Goal: Task Accomplishment & Management: Manage account settings

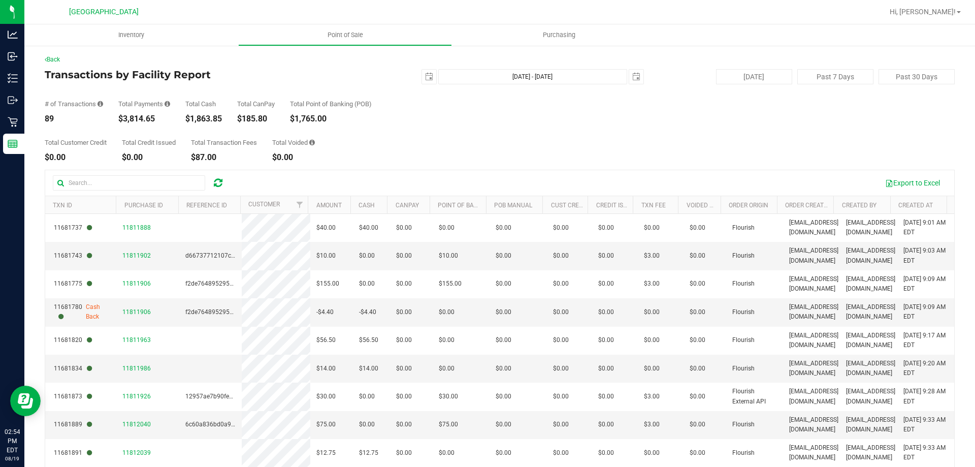
click at [539, 138] on div "Total Customer Credit $0.00 Total Credit Issued $0.00 Total Transaction Fees $8…" at bounding box center [500, 142] width 910 height 39
click at [617, 129] on div "Total Customer Credit $0.00 Total Credit Issued $0.00 Total Transaction Fees $1…" at bounding box center [500, 142] width 910 height 39
click at [618, 141] on div "Total Customer Credit $0.00 Total Credit Issued $0.00 Total Transaction Fees $1…" at bounding box center [500, 142] width 910 height 39
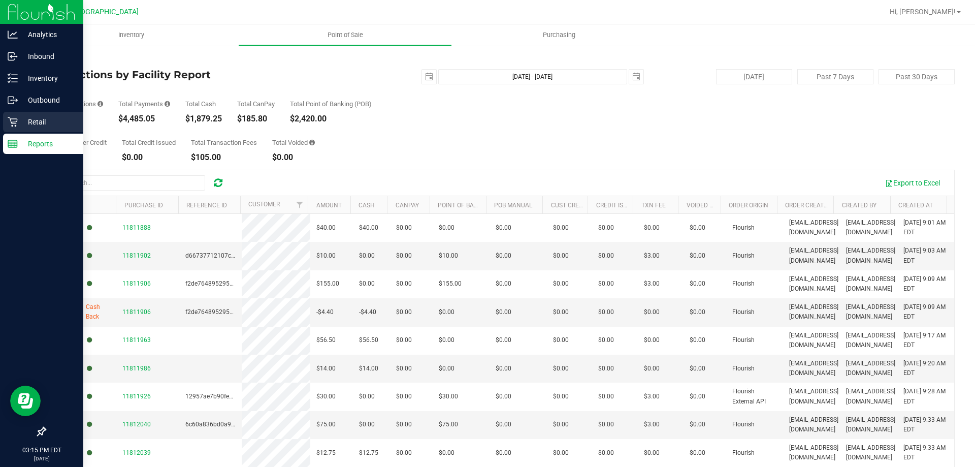
click at [14, 119] on icon at bounding box center [13, 122] width 10 height 10
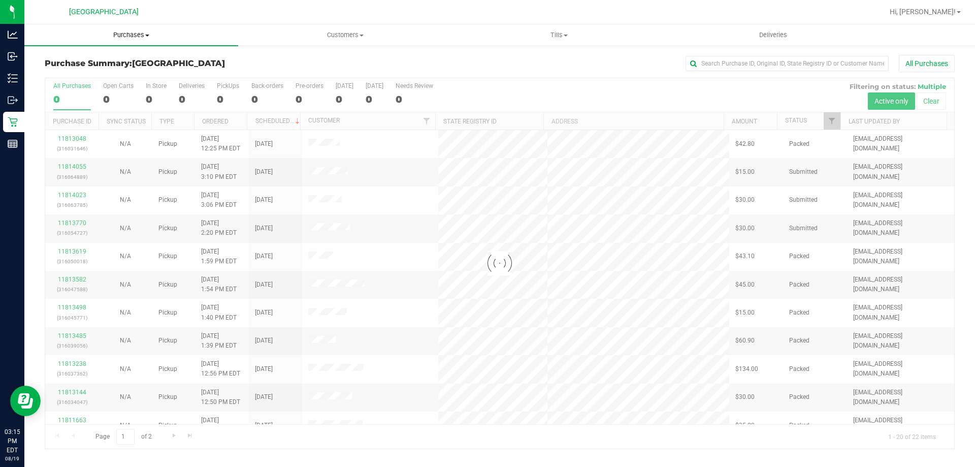
click at [114, 38] on span "Purchases" at bounding box center [131, 34] width 214 height 9
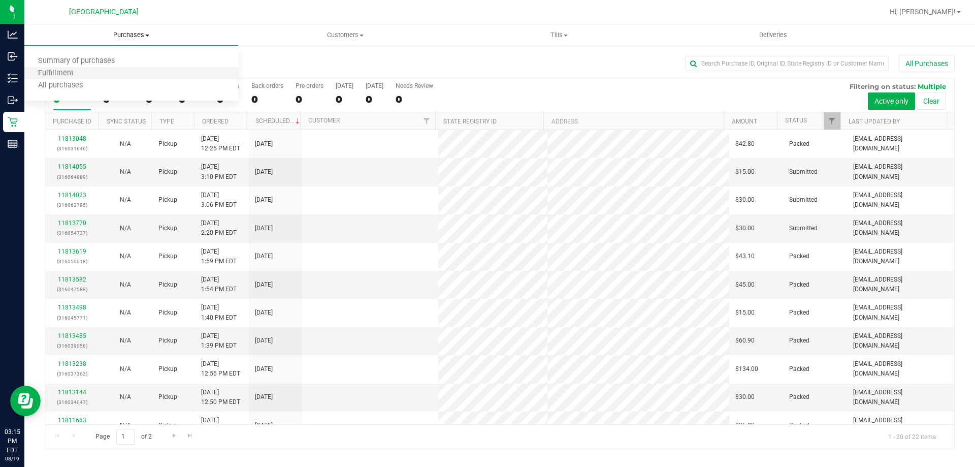
click at [101, 74] on li "Fulfillment" at bounding box center [131, 74] width 214 height 12
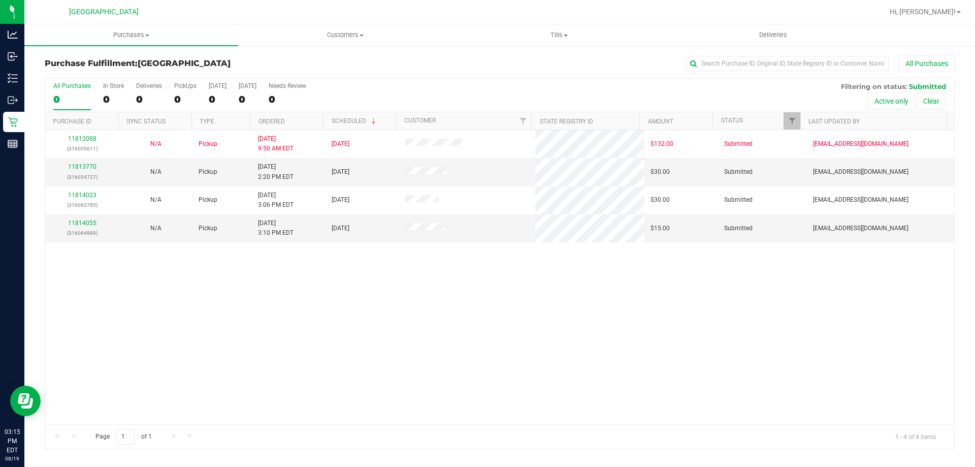
click at [411, 317] on div "11812088 (316005611) N/A Pickup 8/19/2025 9:50 AM EDT 8/19/2025 $132.00 Submitt…" at bounding box center [499, 277] width 909 height 294
click at [83, 168] on link "11813770" at bounding box center [82, 166] width 28 height 7
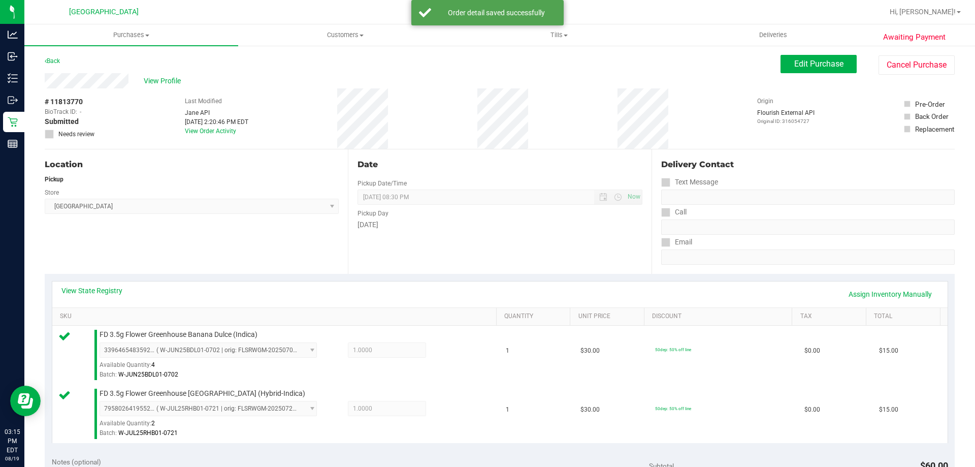
scroll to position [305, 0]
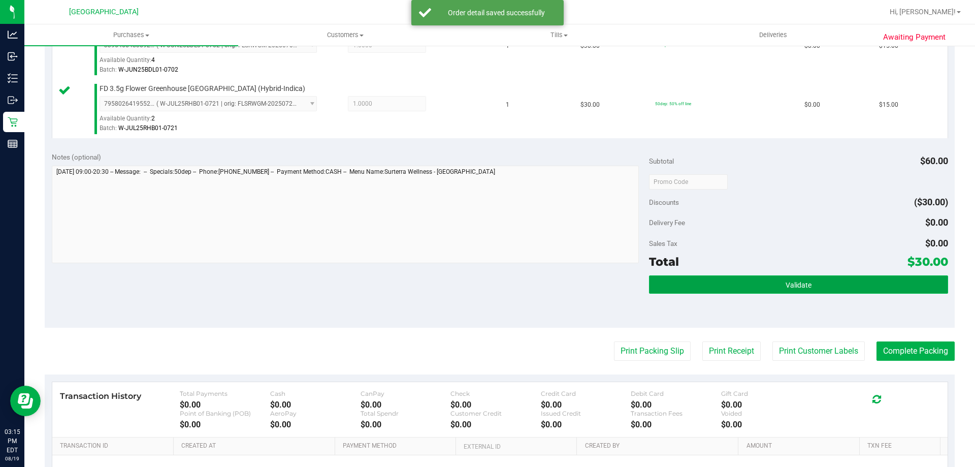
click at [748, 290] on button "Validate" at bounding box center [798, 284] width 299 height 18
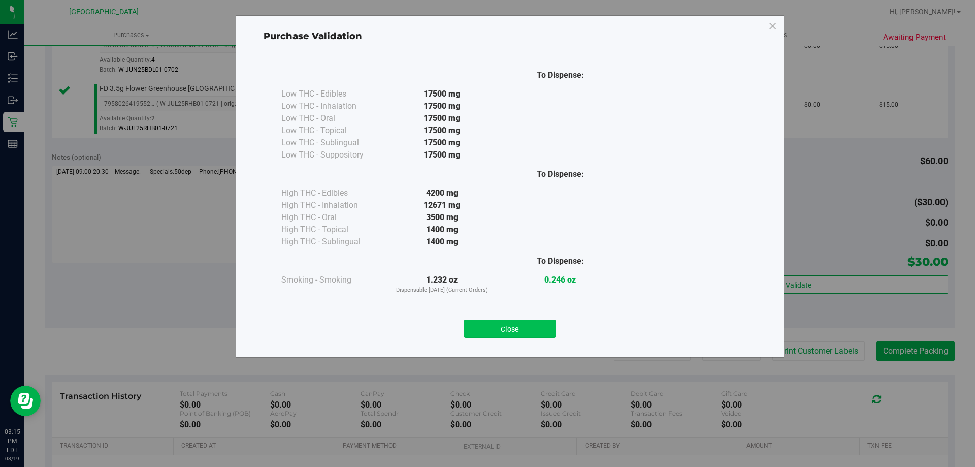
click at [533, 332] on button "Close" at bounding box center [510, 328] width 92 height 18
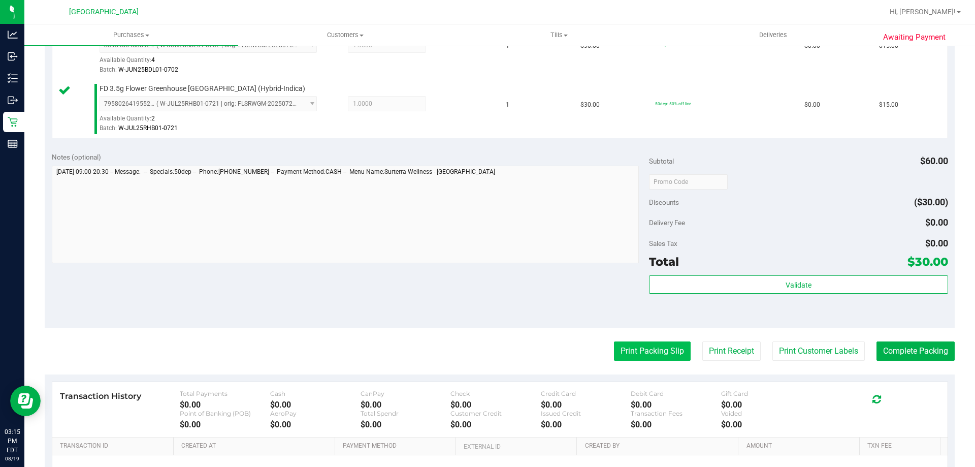
click at [630, 342] on button "Print Packing Slip" at bounding box center [652, 350] width 77 height 19
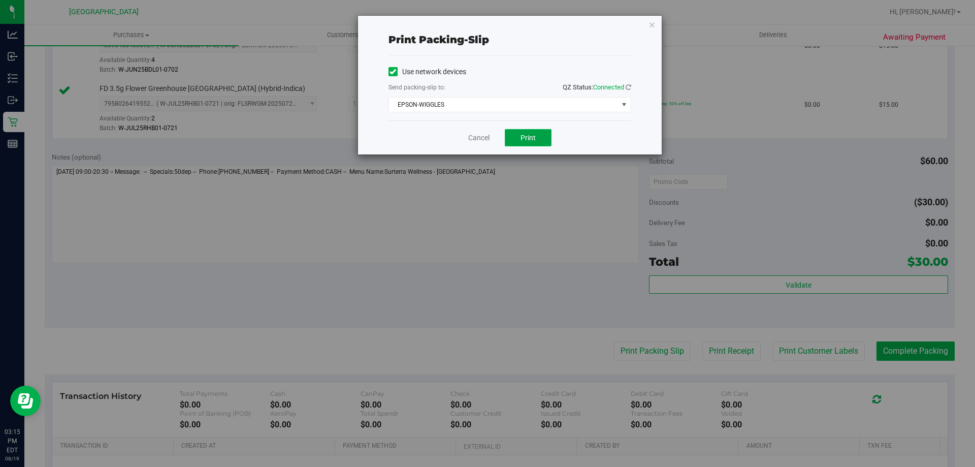
click at [526, 138] on span "Print" at bounding box center [528, 138] width 15 height 8
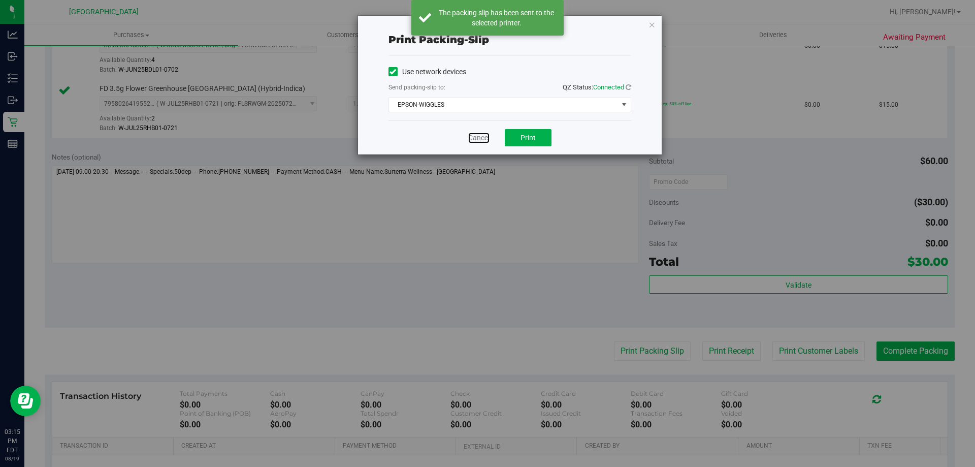
drag, startPoint x: 478, startPoint y: 141, endPoint x: 541, endPoint y: 177, distance: 72.6
click at [478, 140] on link "Cancel" at bounding box center [478, 138] width 21 height 11
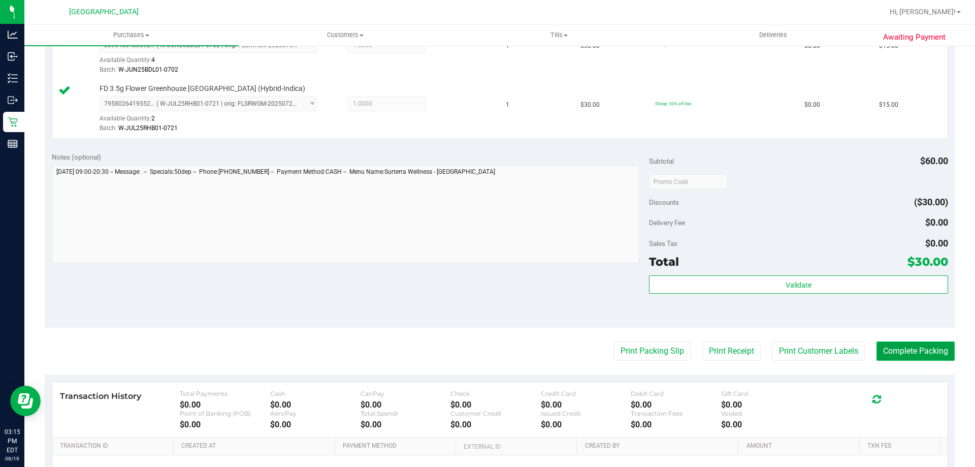
click at [922, 346] on button "Complete Packing" at bounding box center [916, 350] width 78 height 19
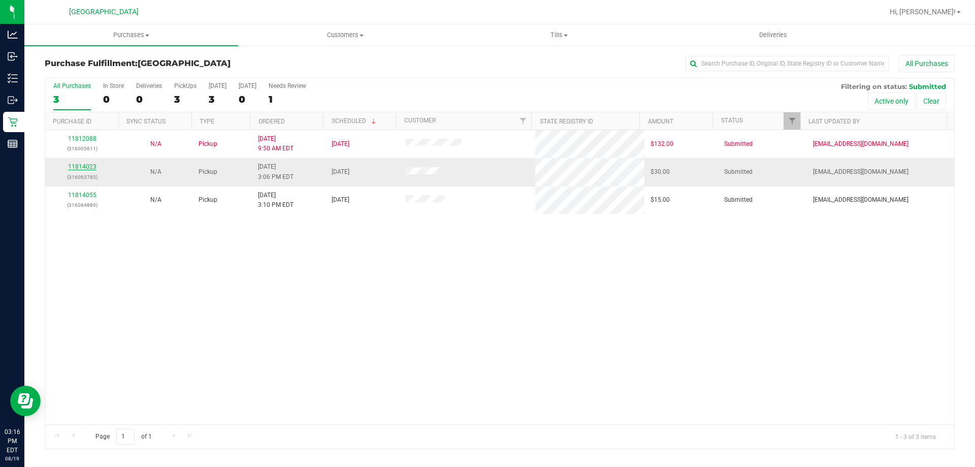
click at [92, 167] on link "11814023" at bounding box center [82, 166] width 28 height 7
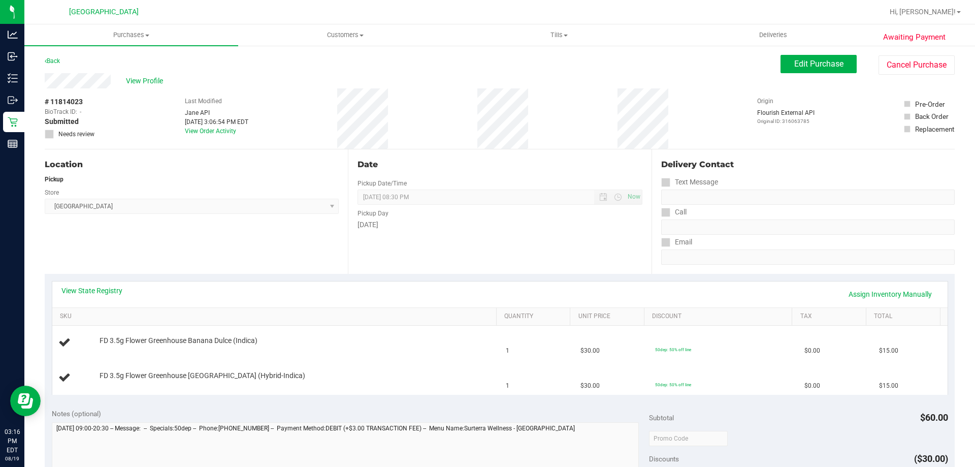
scroll to position [51, 0]
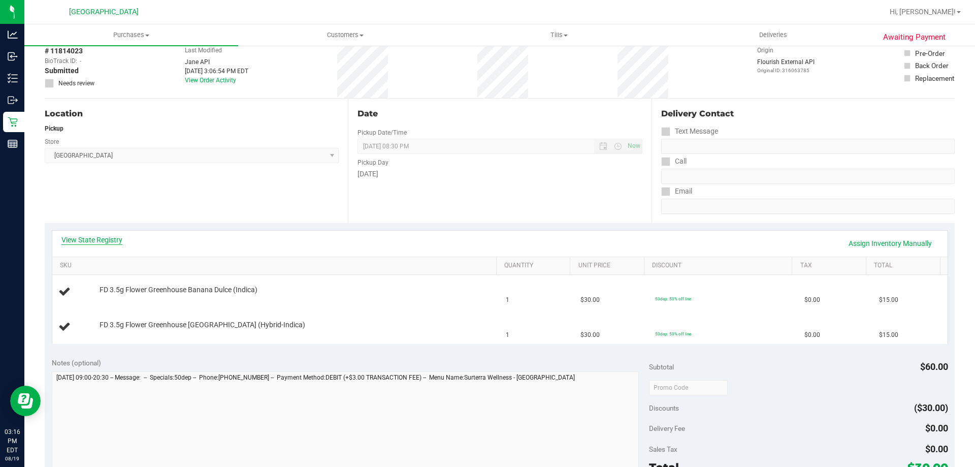
click at [107, 238] on link "View State Registry" at bounding box center [91, 240] width 61 height 10
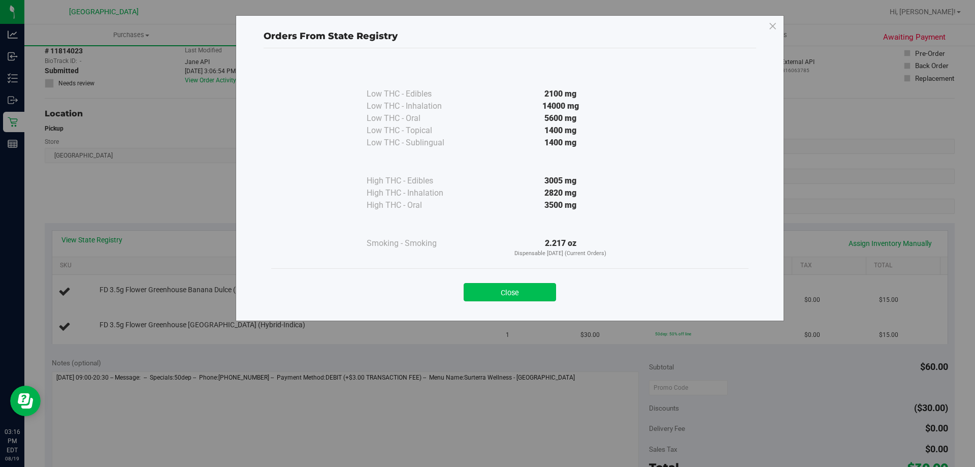
click at [525, 290] on button "Close" at bounding box center [510, 292] width 92 height 18
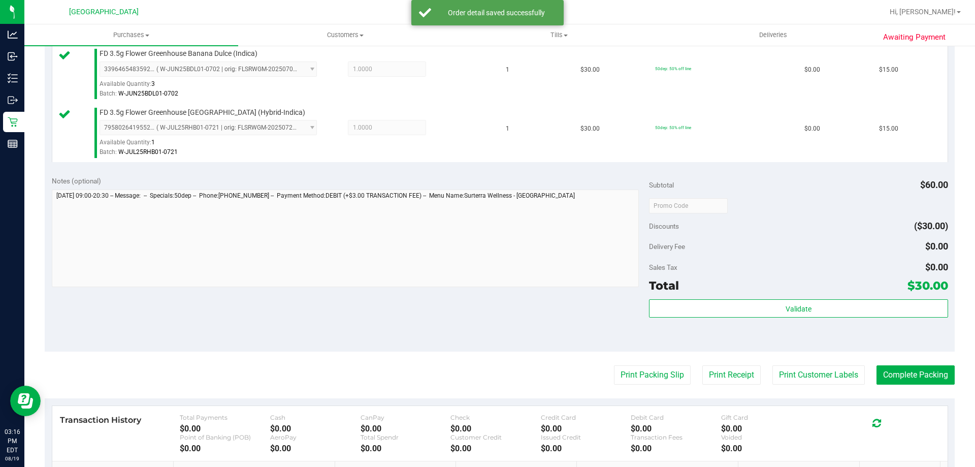
scroll to position [356, 0]
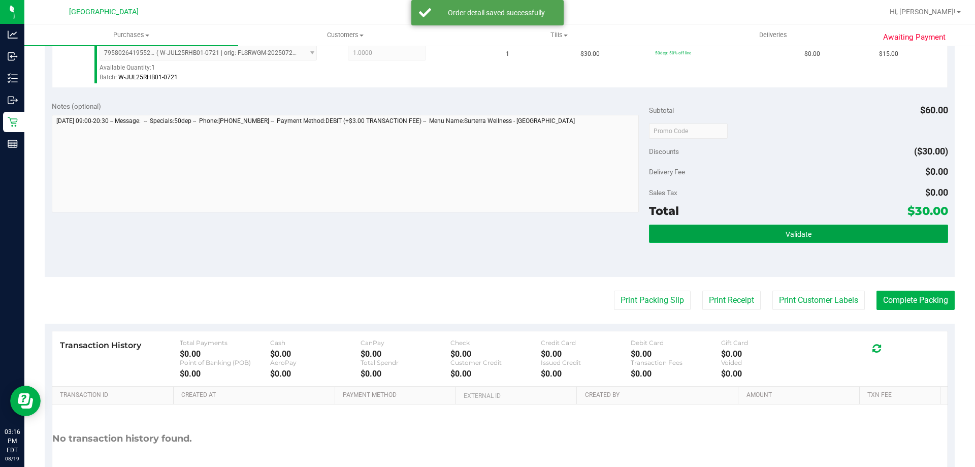
click at [747, 233] on button "Validate" at bounding box center [798, 234] width 299 height 18
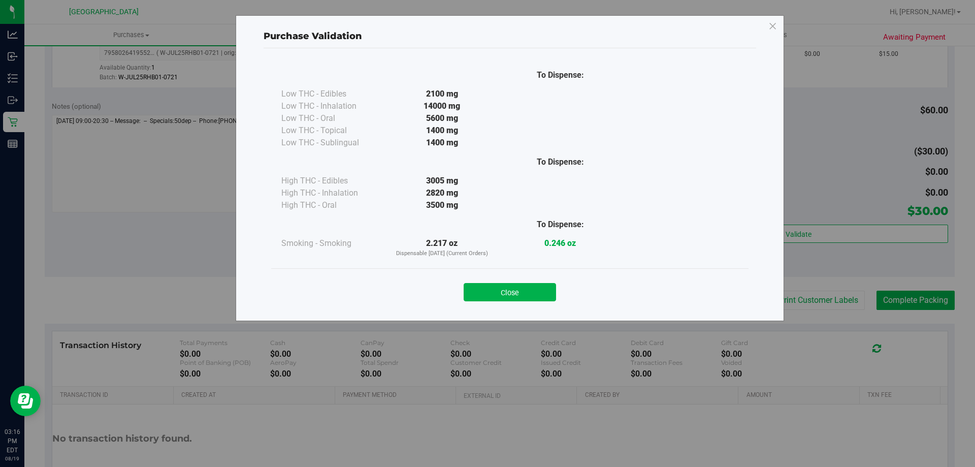
click at [536, 287] on button "Close" at bounding box center [510, 292] width 92 height 18
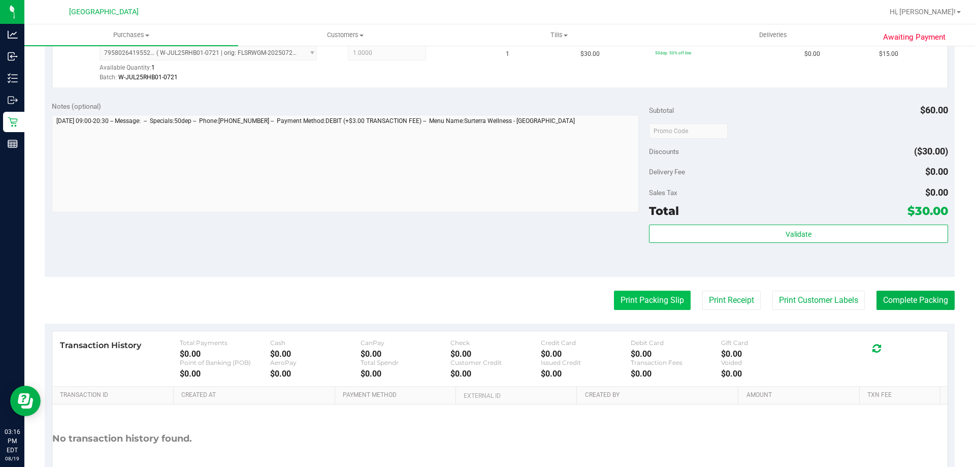
click at [633, 294] on button "Print Packing Slip" at bounding box center [652, 300] width 77 height 19
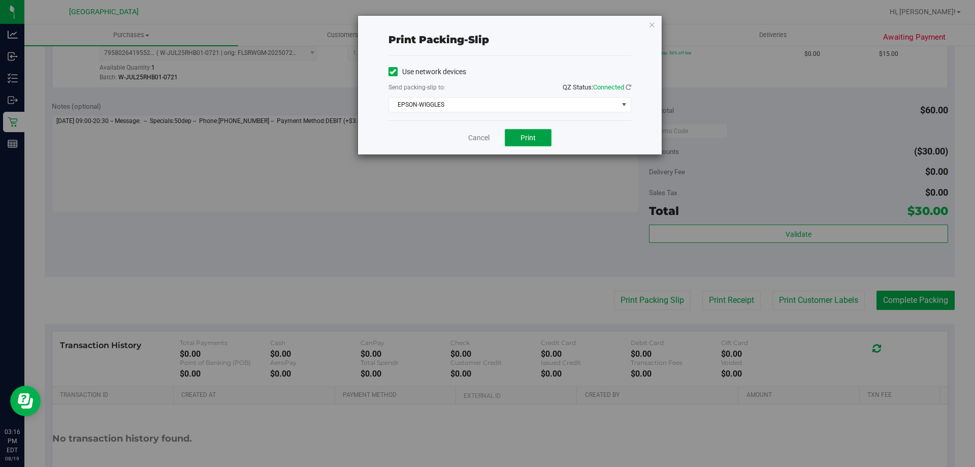
click at [544, 140] on button "Print" at bounding box center [528, 137] width 47 height 17
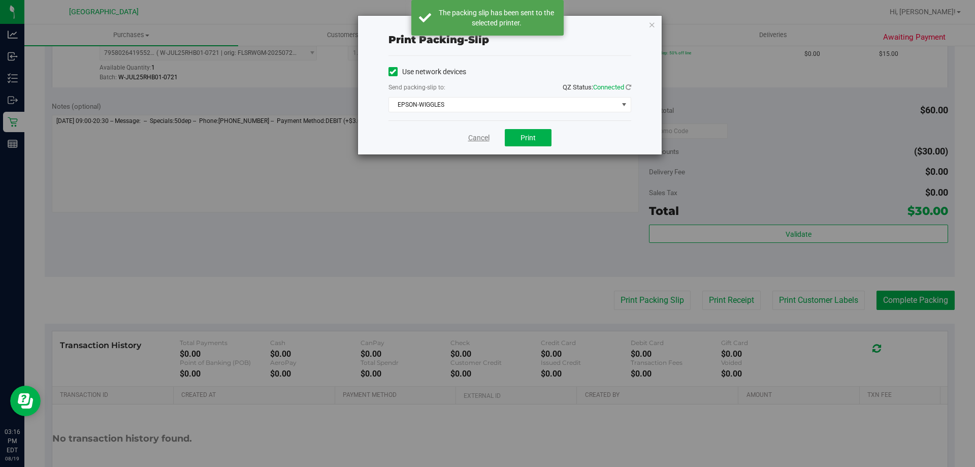
click at [479, 139] on link "Cancel" at bounding box center [478, 138] width 21 height 11
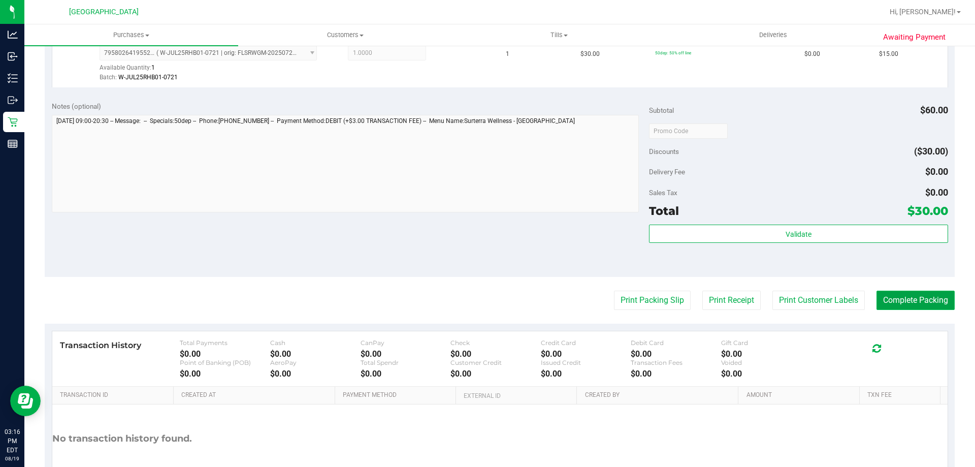
click at [896, 300] on button "Complete Packing" at bounding box center [916, 300] width 78 height 19
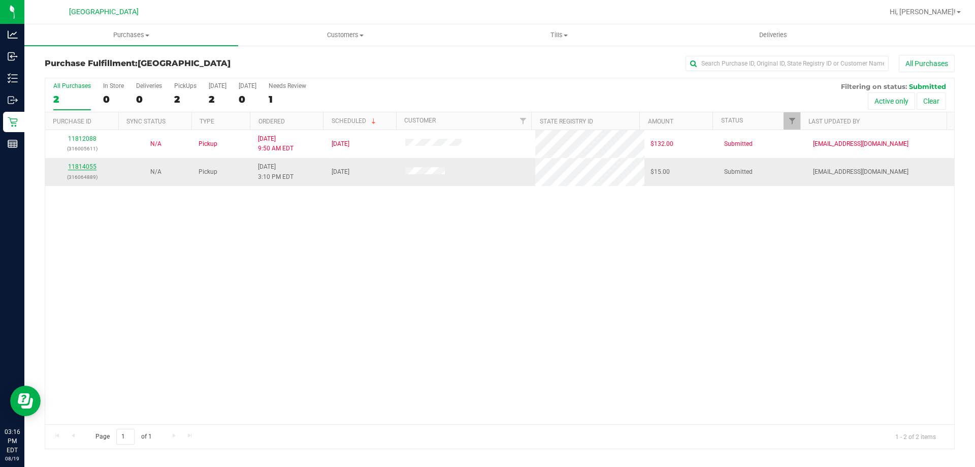
click at [83, 167] on link "11814055" at bounding box center [82, 166] width 28 height 7
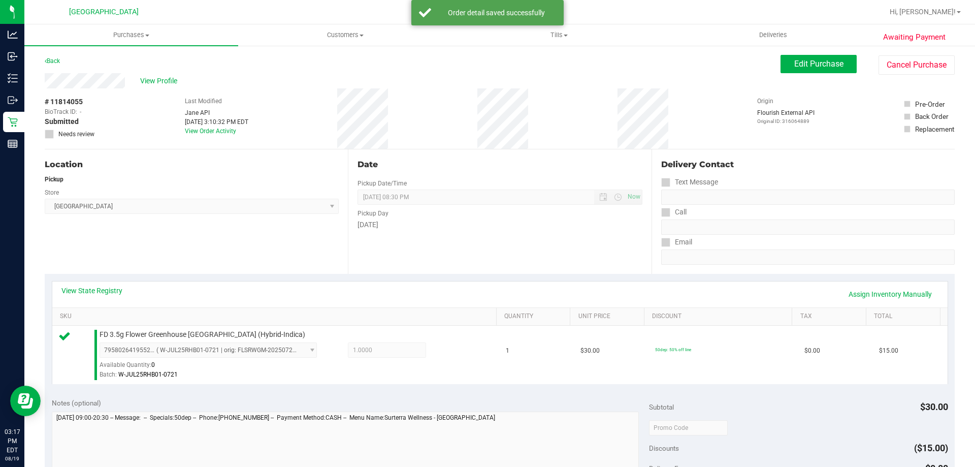
scroll to position [305, 0]
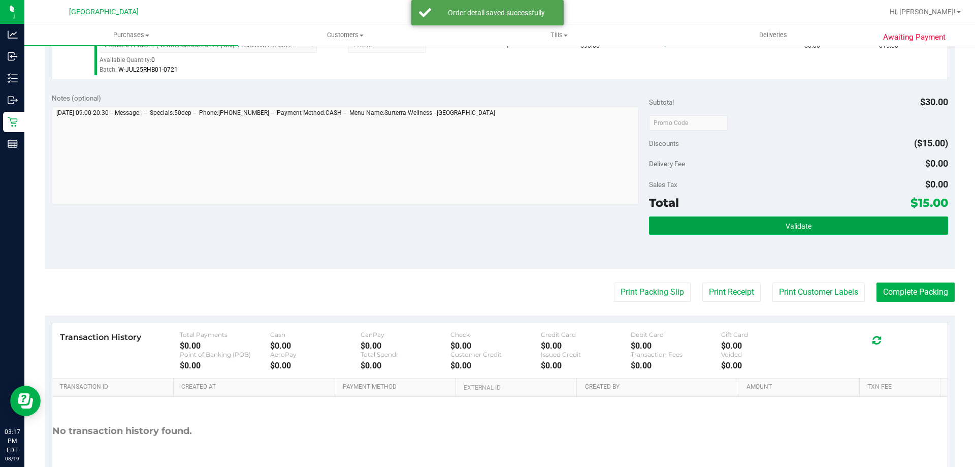
click at [665, 227] on button "Validate" at bounding box center [798, 225] width 299 height 18
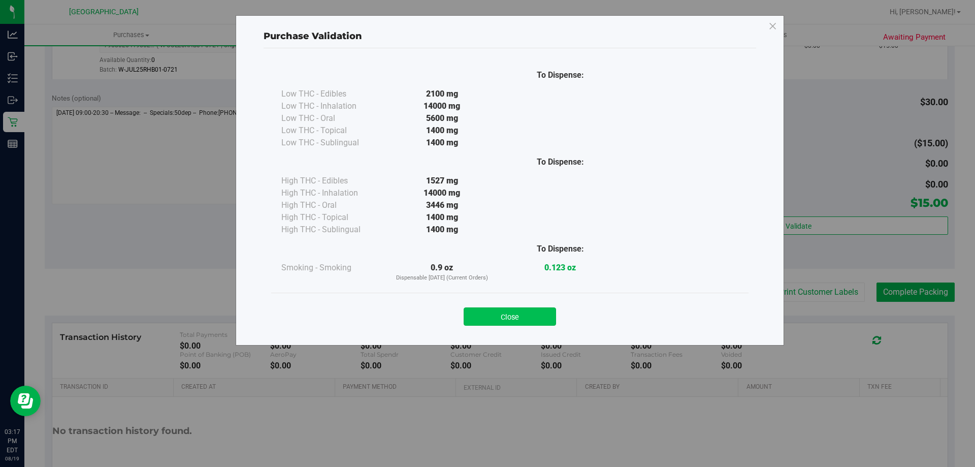
click at [542, 313] on button "Close" at bounding box center [510, 316] width 92 height 18
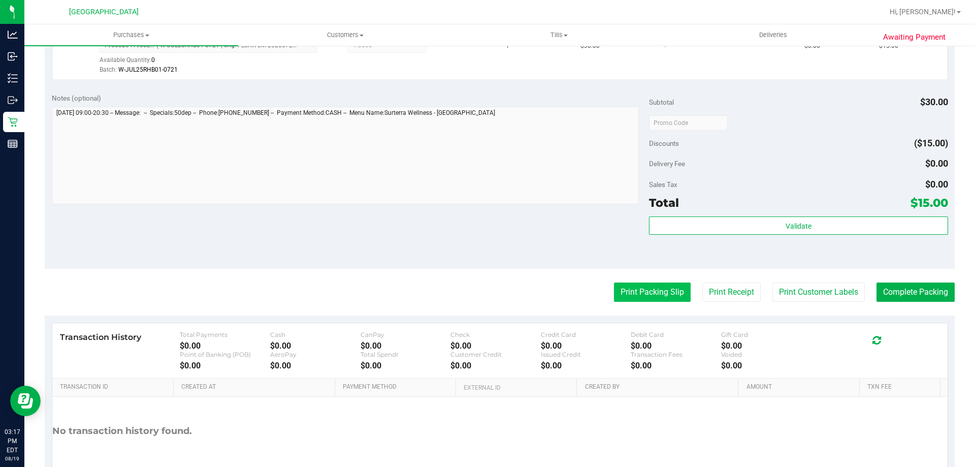
click at [631, 288] on button "Print Packing Slip" at bounding box center [652, 291] width 77 height 19
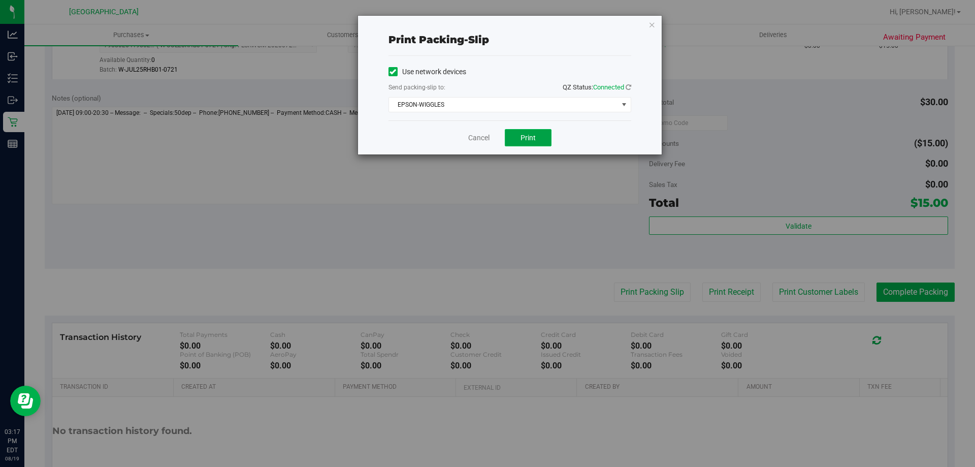
click at [528, 140] on span "Print" at bounding box center [528, 138] width 15 height 8
click at [479, 137] on link "Cancel" at bounding box center [478, 138] width 21 height 11
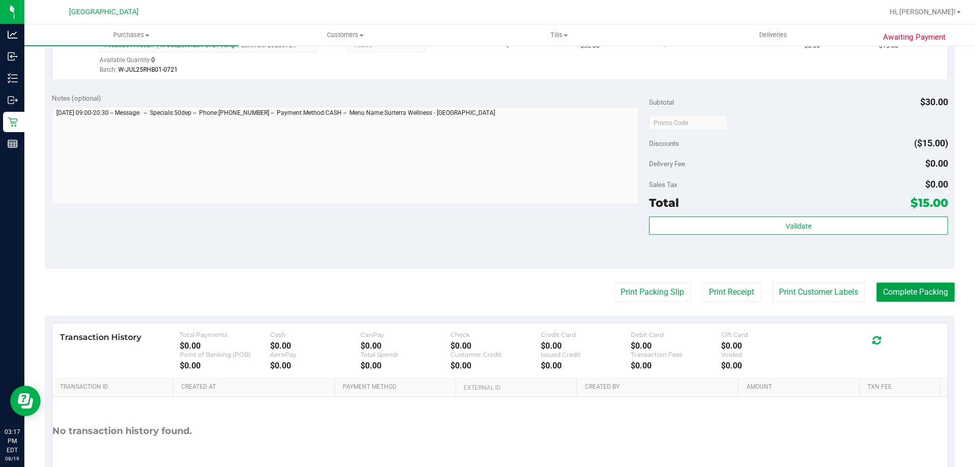
click at [900, 298] on button "Complete Packing" at bounding box center [916, 291] width 78 height 19
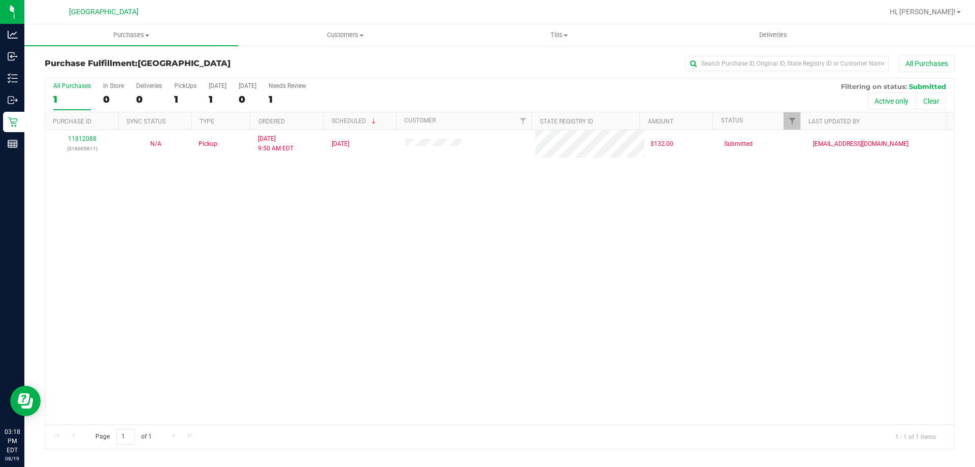
click at [571, 245] on div "11812088 (316005611) N/A Pickup 8/19/2025 9:50 AM EDT 8/19/2025 $132.00 Submitt…" at bounding box center [499, 277] width 909 height 294
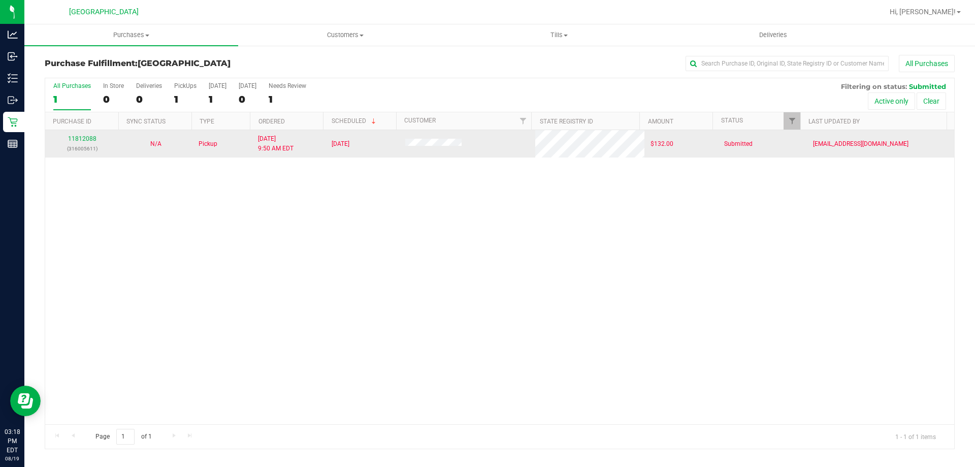
click at [91, 135] on div "11812088 (316005611)" at bounding box center [81, 143] width 61 height 19
click at [91, 136] on link "11812088" at bounding box center [82, 138] width 28 height 7
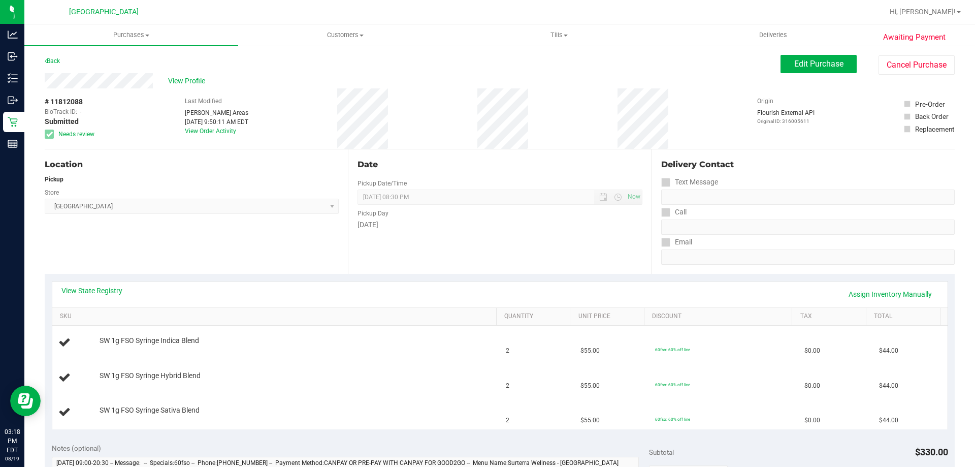
click at [56, 56] on div "Back" at bounding box center [52, 61] width 15 height 12
click at [58, 60] on link "Back" at bounding box center [52, 60] width 15 height 7
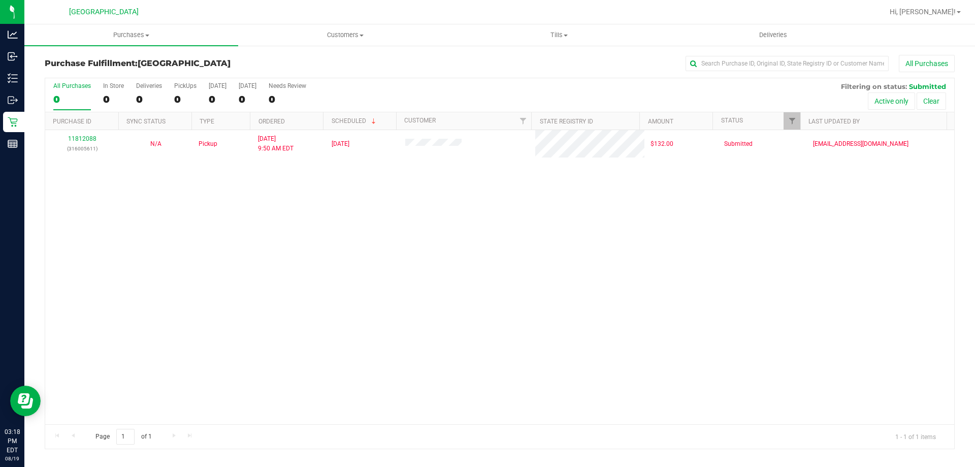
click at [704, 331] on div "11812088 (316005611) N/A Pickup 8/19/2025 9:50 AM EDT 8/19/2025 $132.00 Submitt…" at bounding box center [499, 277] width 909 height 294
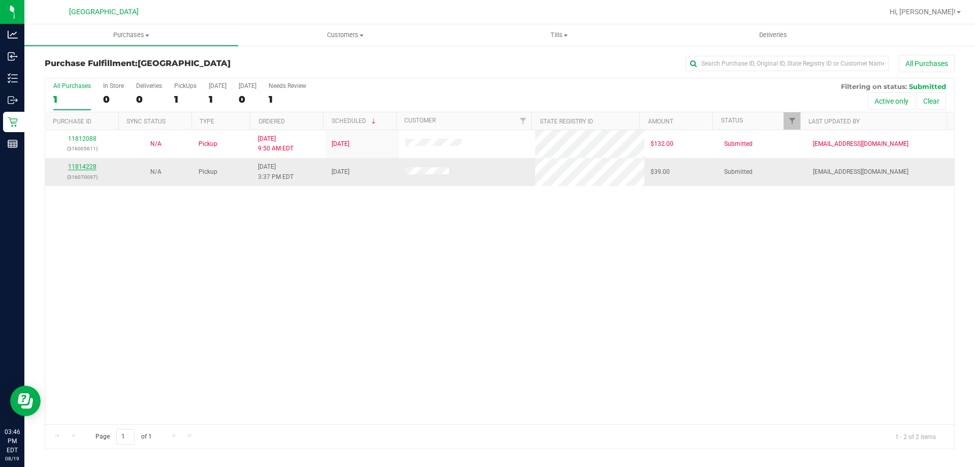
click at [87, 164] on link "11814228" at bounding box center [82, 166] width 28 height 7
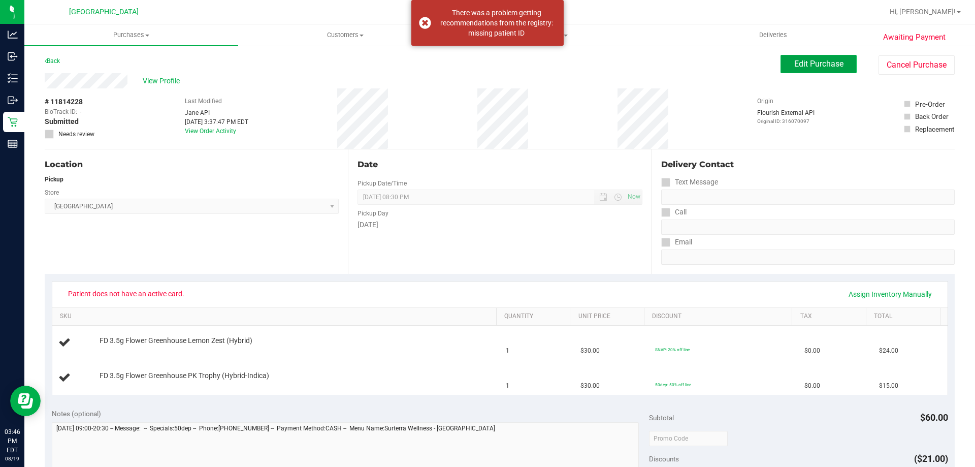
click at [824, 58] on button "Edit Purchase" at bounding box center [819, 64] width 76 height 18
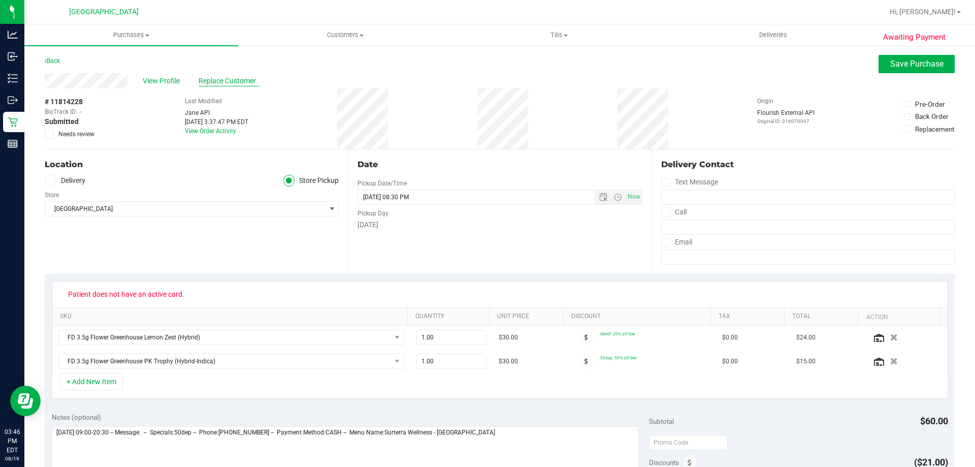
click at [224, 78] on span "Replace Customer" at bounding box center [229, 81] width 61 height 11
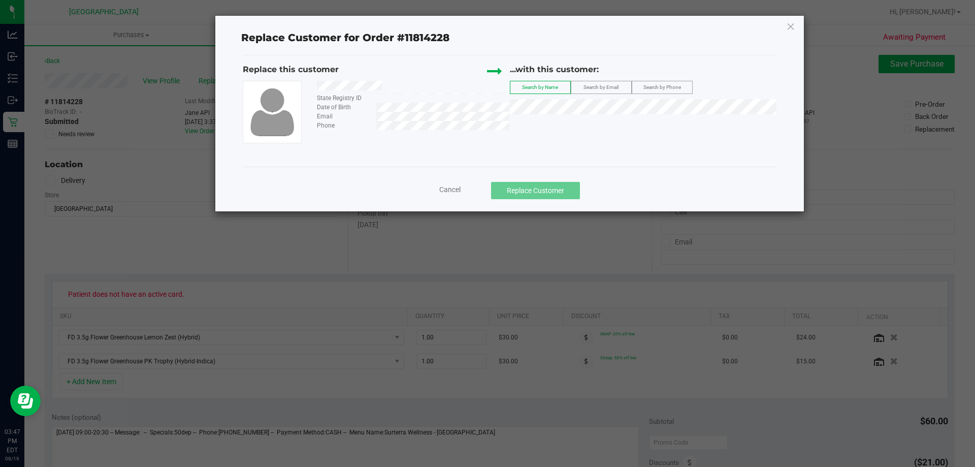
click at [450, 189] on span "Cancel" at bounding box center [449, 189] width 21 height 8
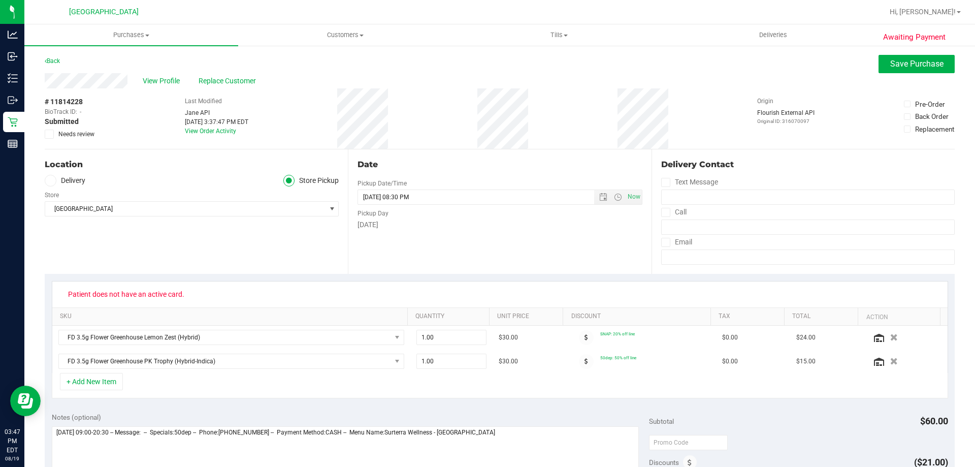
click at [506, 255] on div "Date Pickup Date/Time 08/19/2025 Now 08/19/2025 08:30 PM Now Pickup Day Tuesday" at bounding box center [499, 211] width 303 height 124
click at [50, 62] on link "Back" at bounding box center [52, 60] width 15 height 7
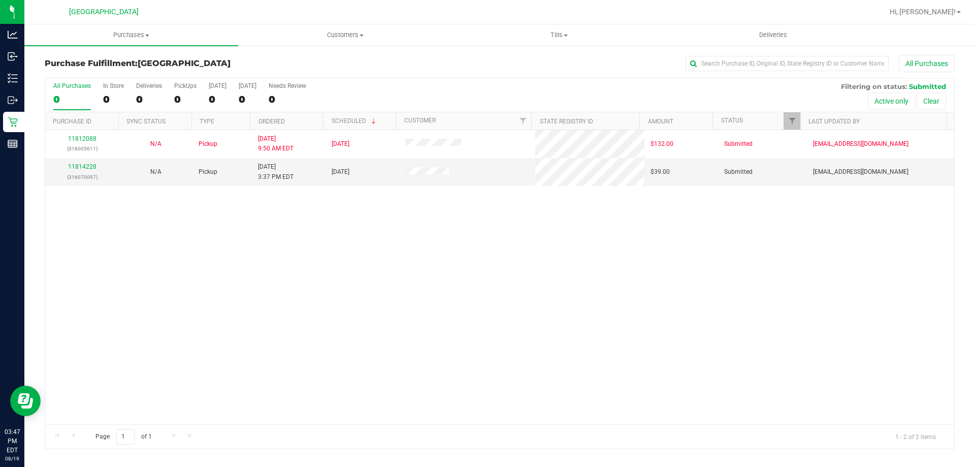
click at [265, 286] on div "11812088 (316005611) N/A Pickup 8/19/2025 9:50 AM EDT 8/19/2025 $132.00 Submitt…" at bounding box center [499, 277] width 909 height 294
click at [69, 166] on link "11814228" at bounding box center [82, 166] width 28 height 7
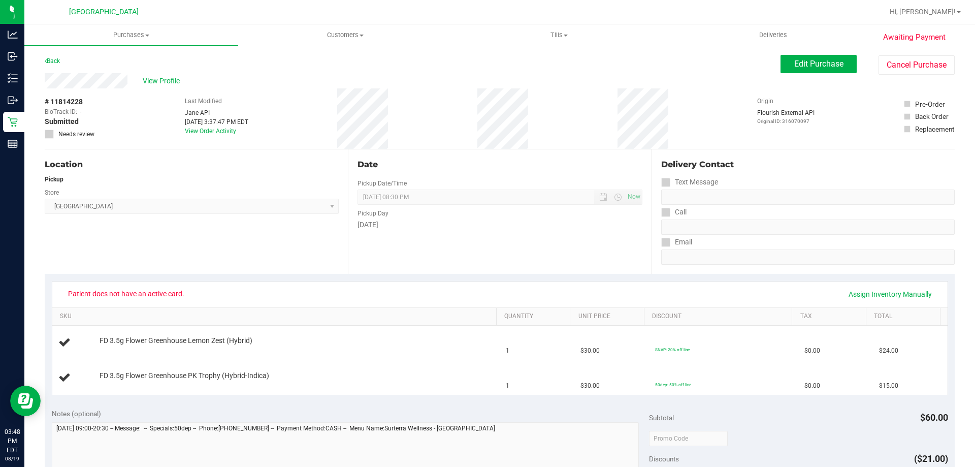
click at [675, 142] on div "# 11814228 BioTrack ID: - Submitted Needs review Last Modified Jane API Aug 19,…" at bounding box center [500, 118] width 910 height 60
click at [796, 67] on span "Edit Purchase" at bounding box center [818, 64] width 49 height 10
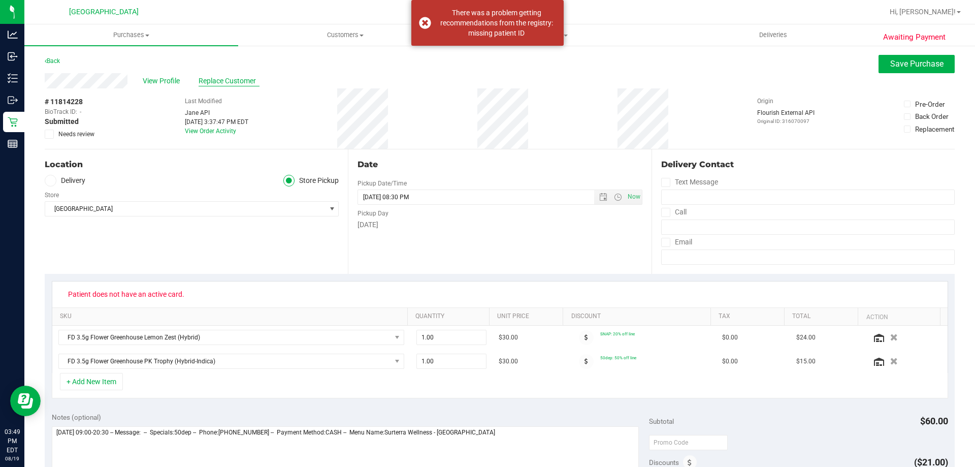
click at [238, 80] on span "Replace Customer" at bounding box center [229, 81] width 61 height 11
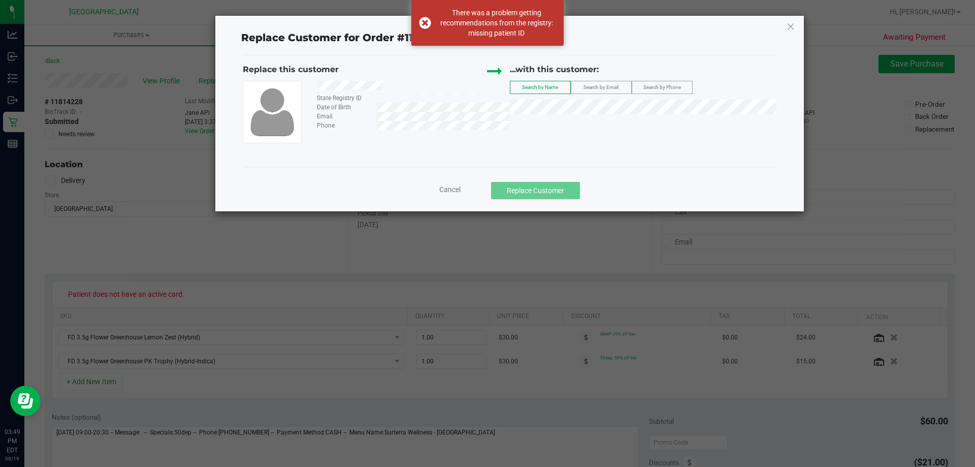
click at [445, 190] on span "Cancel" at bounding box center [449, 189] width 21 height 8
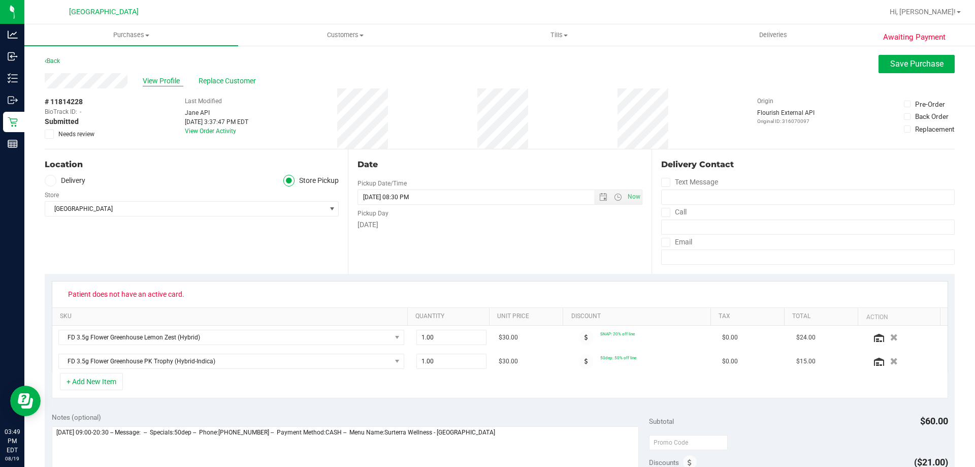
click at [172, 79] on span "View Profile" at bounding box center [163, 81] width 41 height 11
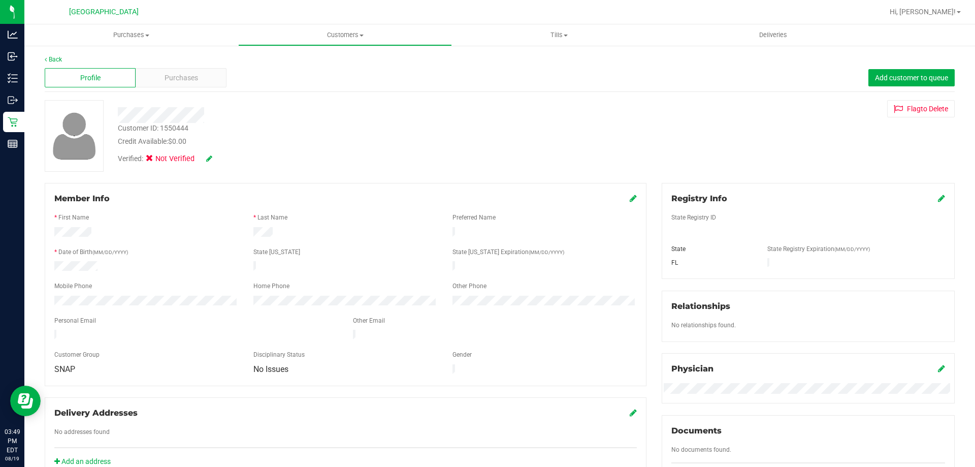
click at [938, 196] on icon at bounding box center [941, 198] width 7 height 8
click at [587, 127] on div "Customer ID: 1550444 Credit Available: $0.00 Verified: Not Verified Flag to Del…" at bounding box center [499, 136] width 925 height 72
click at [936, 197] on icon at bounding box center [940, 199] width 9 height 8
click at [210, 155] on icon at bounding box center [211, 158] width 6 height 7
click at [226, 161] on icon at bounding box center [223, 158] width 8 height 7
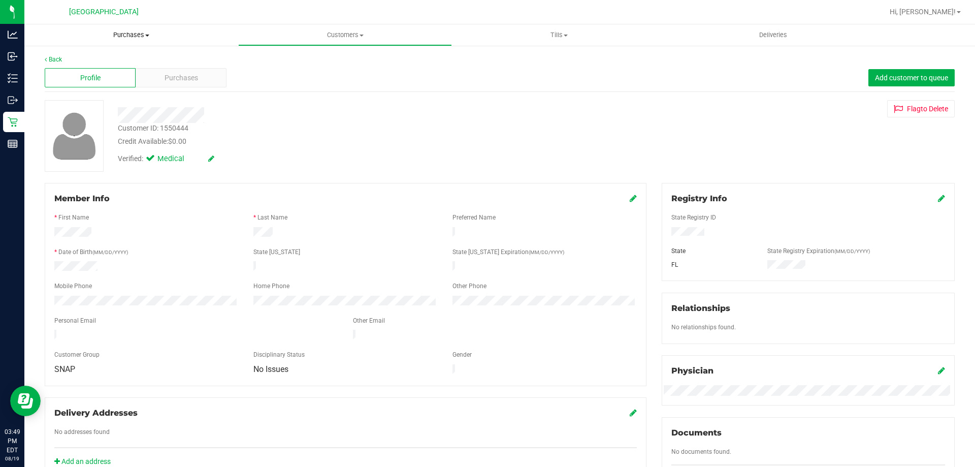
click at [120, 41] on uib-tab-heading "Purchases Summary of purchases Fulfillment All purchases" at bounding box center [131, 34] width 214 height 21
click at [101, 72] on li "Fulfillment" at bounding box center [131, 74] width 214 height 12
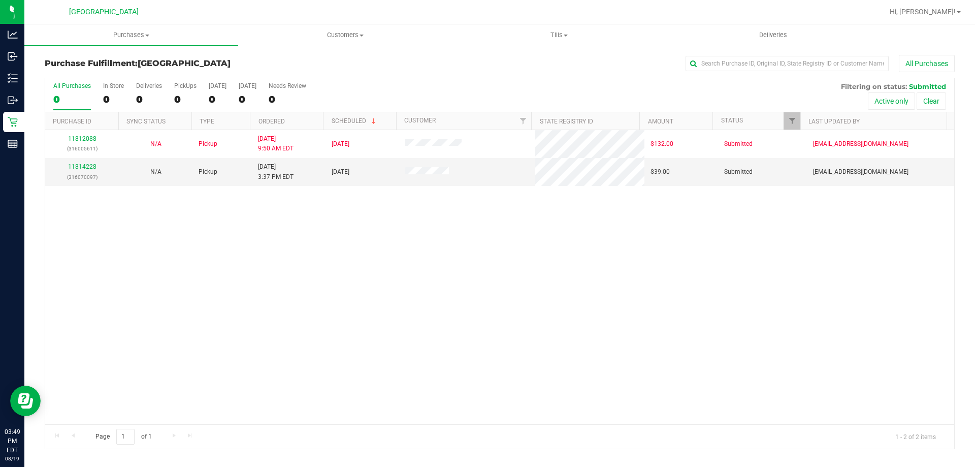
click at [443, 212] on div "11812088 (316005611) N/A Pickup 8/19/2025 9:50 AM EDT 8/19/2025 $132.00 Submitt…" at bounding box center [499, 277] width 909 height 294
click at [78, 167] on link "11814228" at bounding box center [82, 166] width 28 height 7
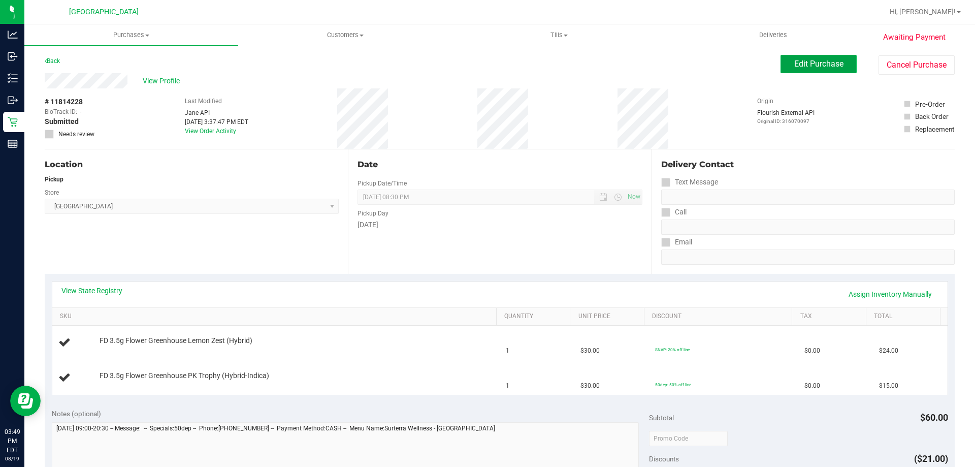
click at [806, 60] on span "Edit Purchase" at bounding box center [818, 64] width 49 height 10
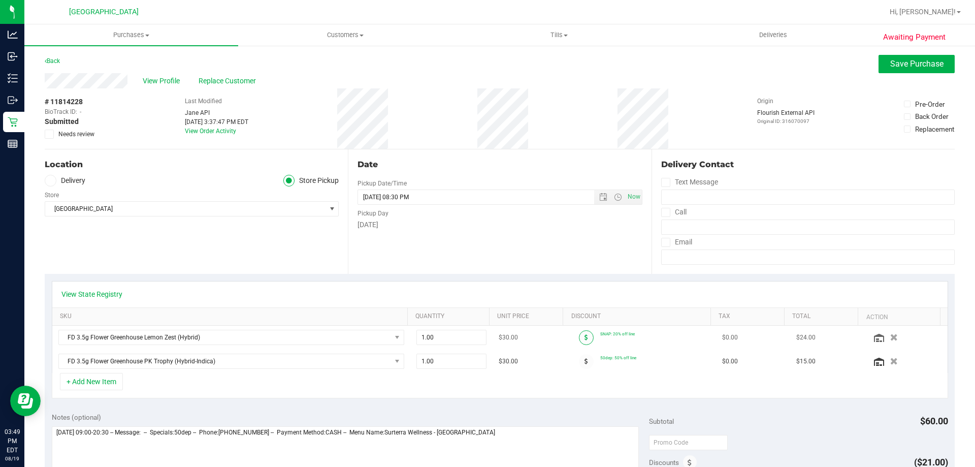
click at [579, 332] on span at bounding box center [586, 337] width 15 height 15
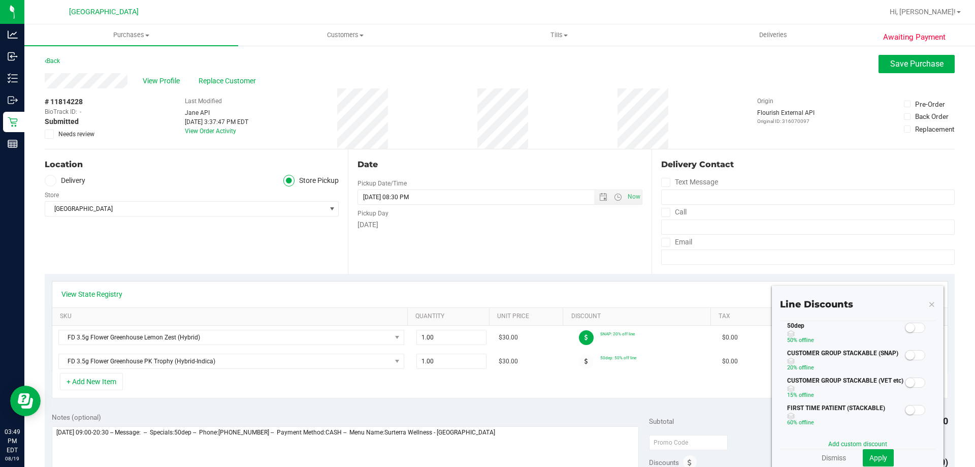
click at [908, 325] on span at bounding box center [915, 328] width 20 height 10
click at [871, 455] on span "Apply" at bounding box center [879, 458] width 18 height 8
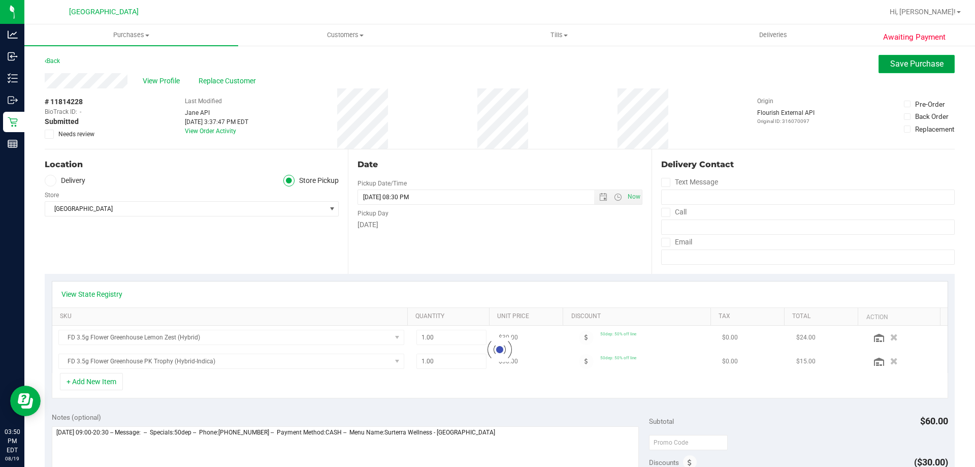
click at [890, 62] on span "Save Purchase" at bounding box center [916, 64] width 53 height 10
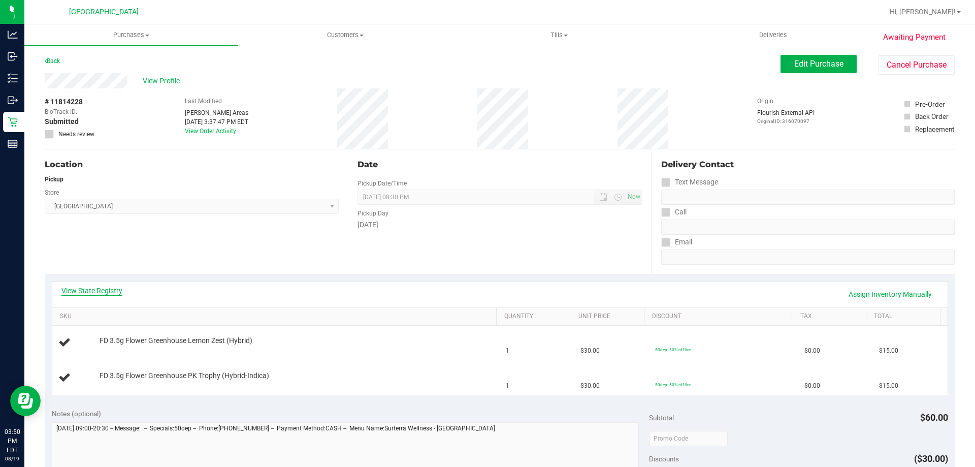
click at [101, 294] on link "View State Registry" at bounding box center [91, 290] width 61 height 10
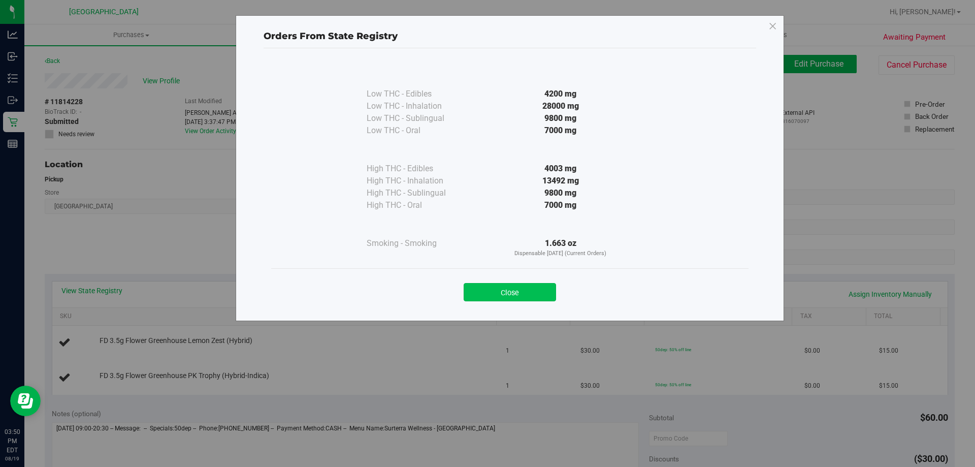
click at [528, 298] on button "Close" at bounding box center [510, 292] width 92 height 18
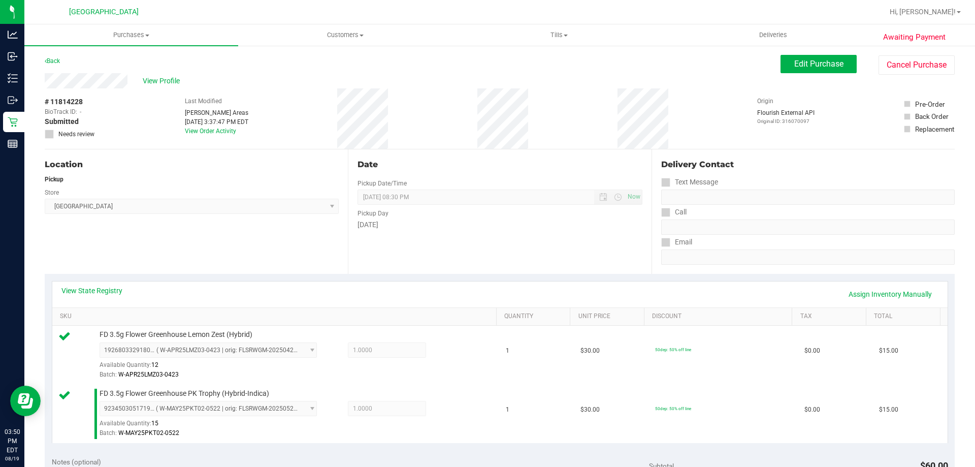
scroll to position [305, 0]
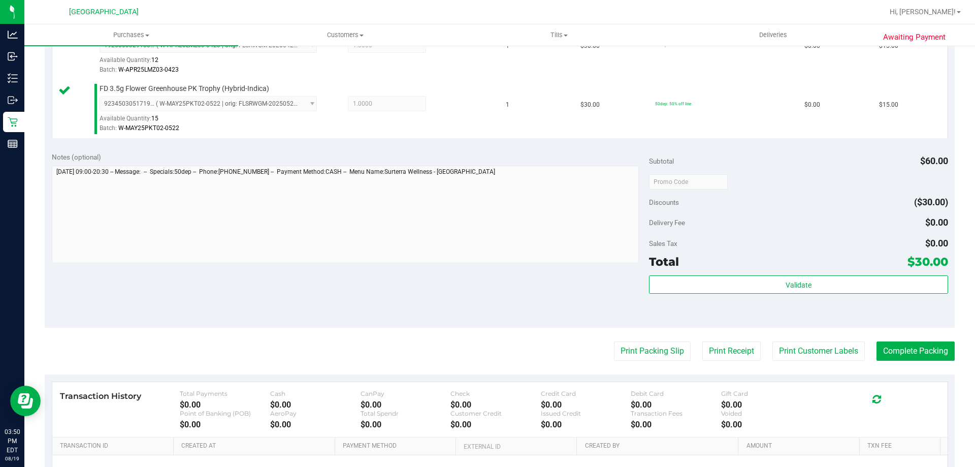
click at [658, 274] on div "Subtotal $60.00 Discounts ($30.00) Delivery Fee $0.00 Sales Tax $0.00 Total $30…" at bounding box center [798, 236] width 299 height 169
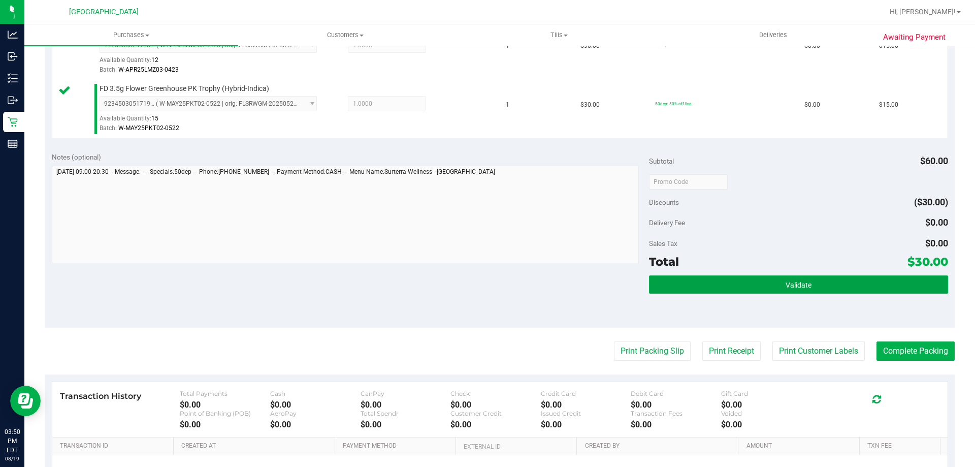
click at [672, 279] on button "Validate" at bounding box center [798, 284] width 299 height 18
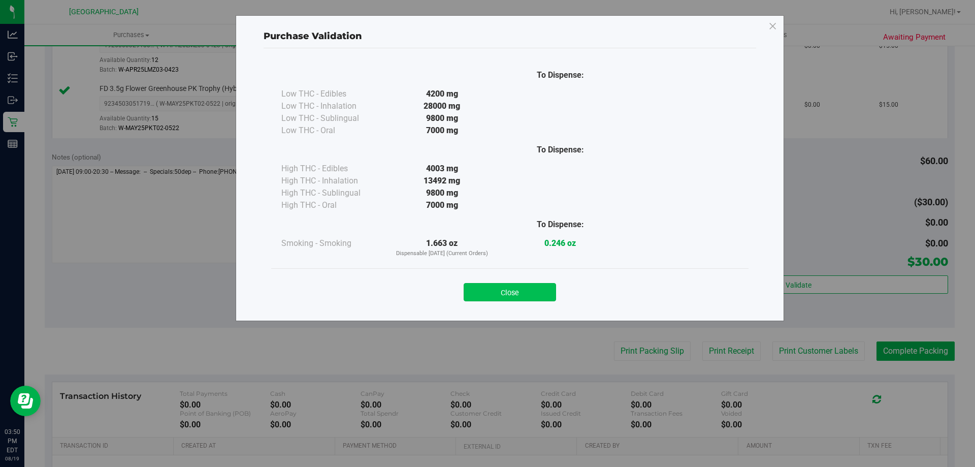
click at [523, 299] on button "Close" at bounding box center [510, 292] width 92 height 18
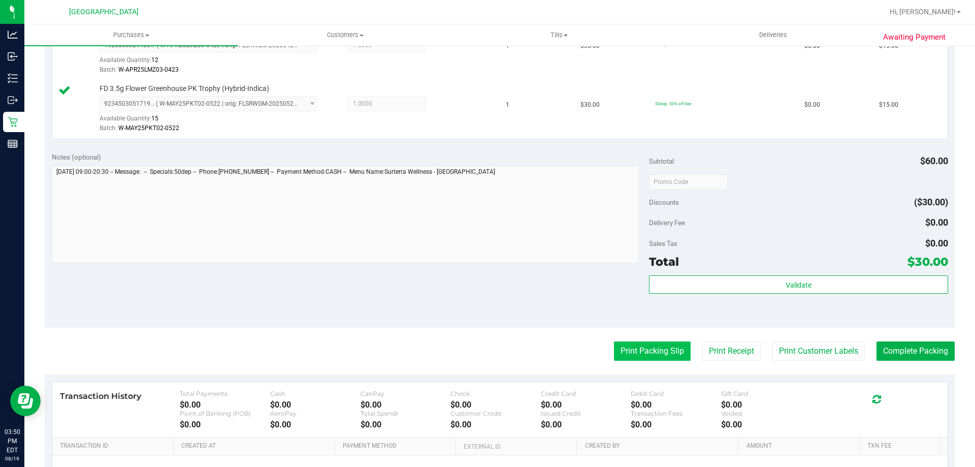
click at [635, 350] on button "Print Packing Slip" at bounding box center [652, 350] width 77 height 19
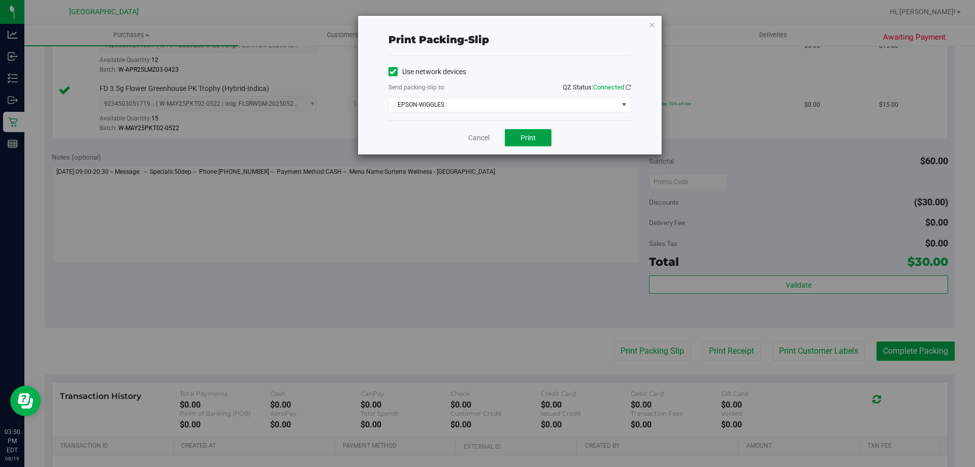
drag, startPoint x: 542, startPoint y: 139, endPoint x: 532, endPoint y: 135, distance: 10.5
click at [541, 139] on button "Print" at bounding box center [528, 137] width 47 height 17
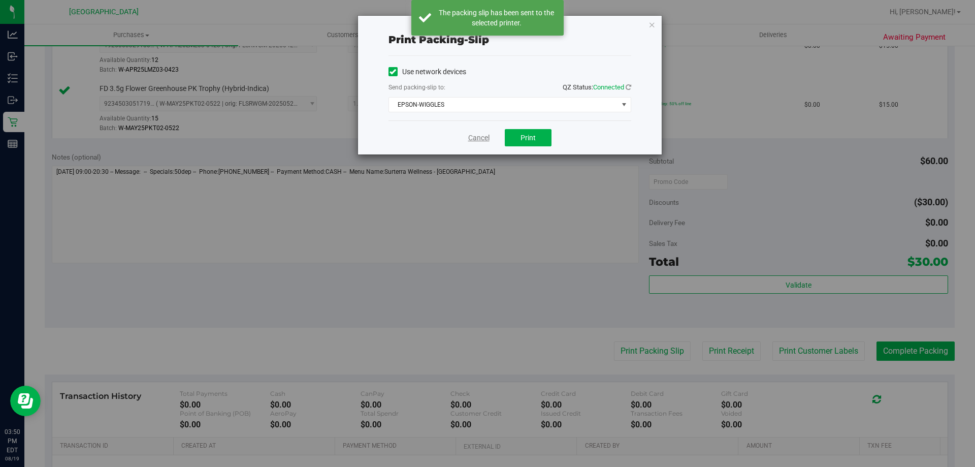
click at [480, 138] on link "Cancel" at bounding box center [478, 138] width 21 height 11
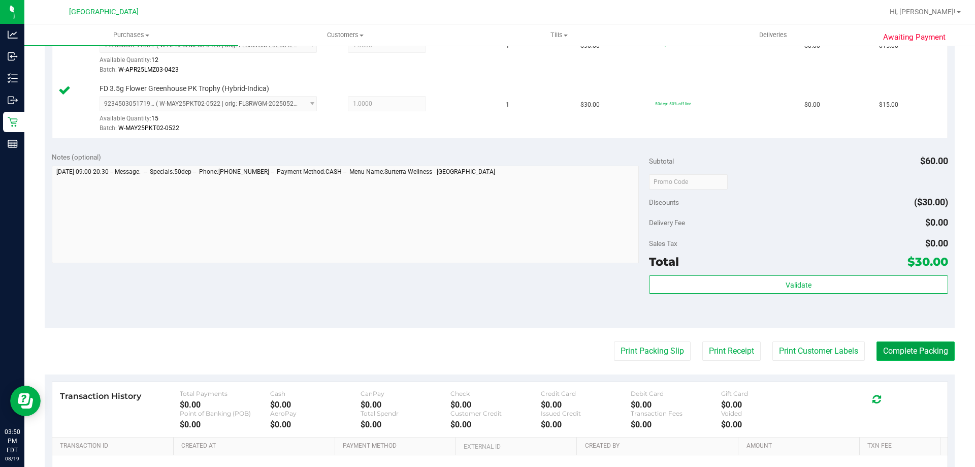
click at [900, 346] on button "Complete Packing" at bounding box center [916, 350] width 78 height 19
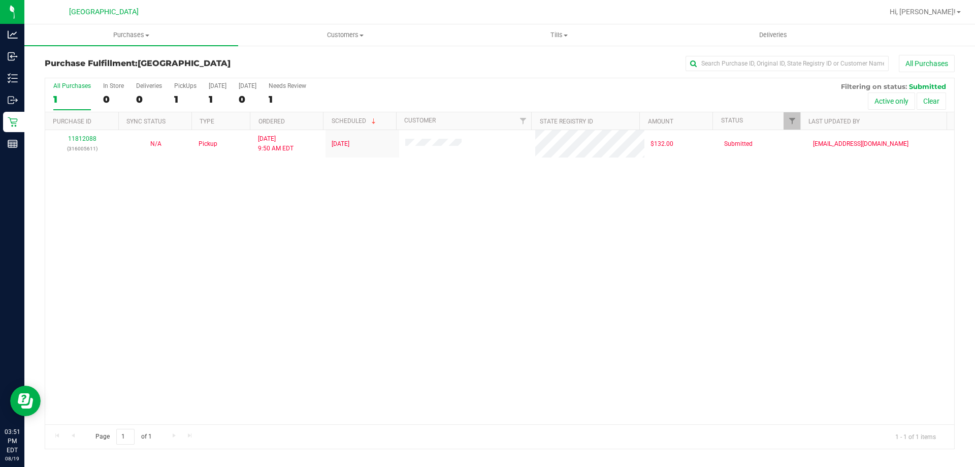
click at [854, 304] on div "11812088 (316005611) N/A Pickup 8/19/2025 9:50 AM EDT 8/19/2025 $132.00 Submitt…" at bounding box center [499, 277] width 909 height 294
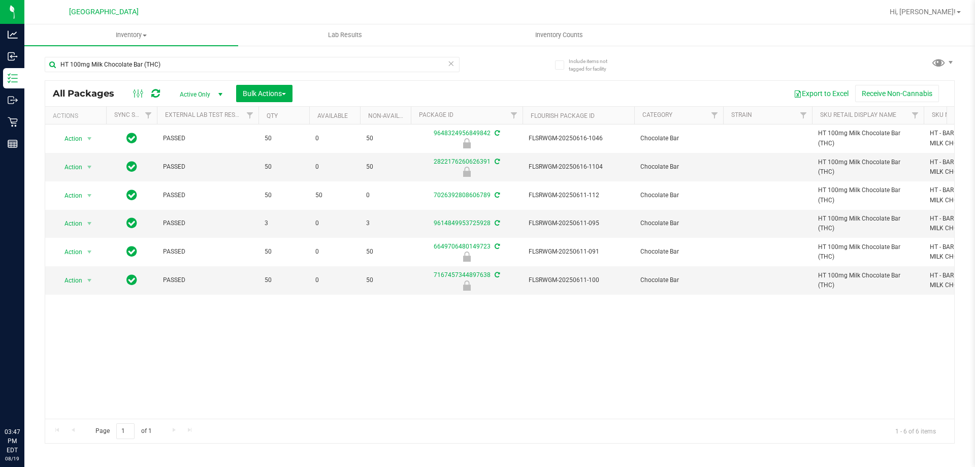
click at [530, 335] on div "Action Action Edit attributes Global inventory Locate package Package audit log…" at bounding box center [499, 271] width 909 height 294
